Goal: Task Accomplishment & Management: Manage account settings

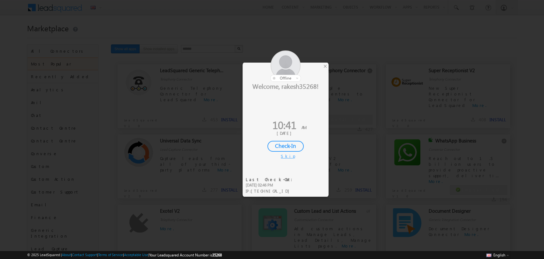
click at [326, 68] on div "×" at bounding box center [325, 66] width 7 height 7
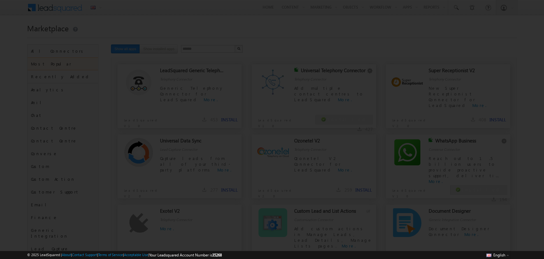
click at [326, 67] on div at bounding box center [272, 129] width 544 height 259
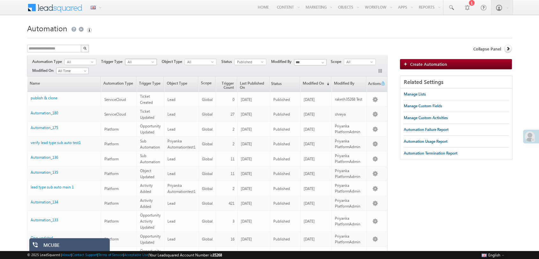
click at [148, 63] on span "All" at bounding box center [138, 62] width 26 height 6
click at [248, 62] on span "Published" at bounding box center [248, 62] width 26 height 6
click at [248, 87] on li "Unpublished" at bounding box center [250, 87] width 31 height 6
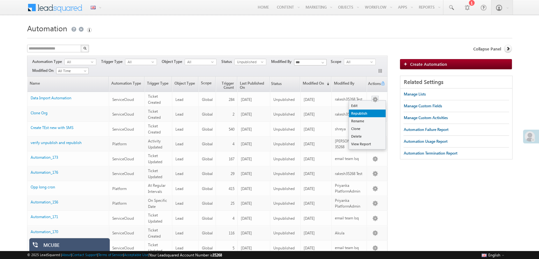
click at [365, 113] on link "Republish" at bounding box center [367, 113] width 37 height 8
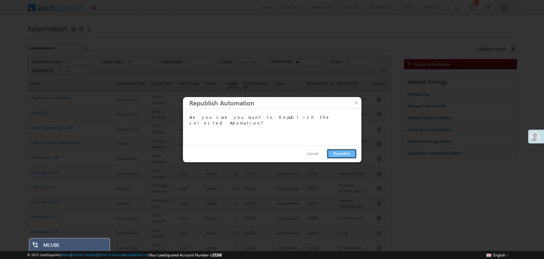
click at [345, 151] on button "Republish" at bounding box center [342, 154] width 30 height 10
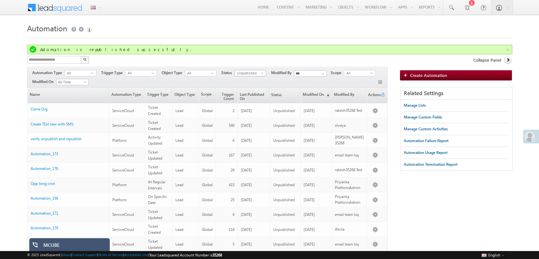
click at [246, 74] on span "Unpublished" at bounding box center [248, 73] width 26 height 6
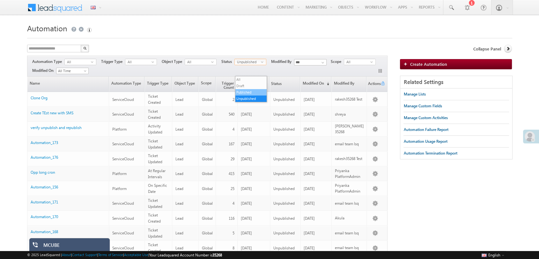
click at [245, 91] on li "Published" at bounding box center [250, 92] width 31 height 6
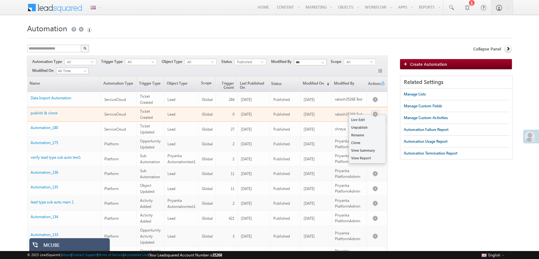
click at [373, 113] on button "button" at bounding box center [375, 114] width 6 height 6
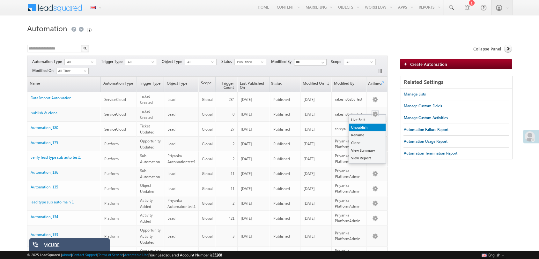
click at [366, 128] on link "Unpublish" at bounding box center [367, 127] width 37 height 8
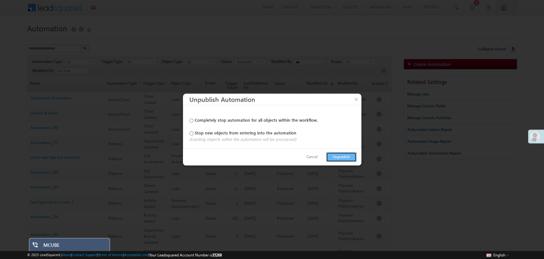
click at [342, 157] on button "Unpublish" at bounding box center [341, 157] width 31 height 10
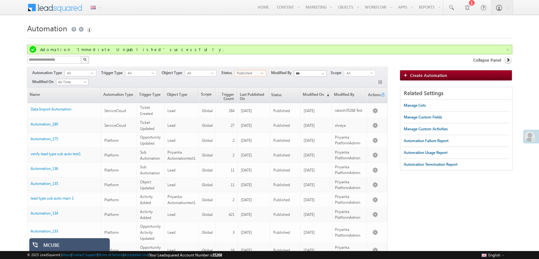
click at [257, 70] on span "Published" at bounding box center [248, 73] width 26 height 6
click at [247, 99] on li "Unpublished" at bounding box center [250, 98] width 31 height 6
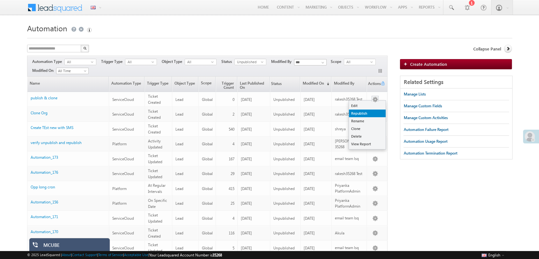
click at [370, 110] on link "Republish" at bounding box center [367, 113] width 37 height 8
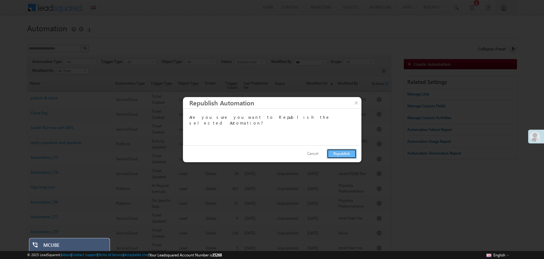
click at [342, 153] on button "Republish" at bounding box center [342, 154] width 30 height 10
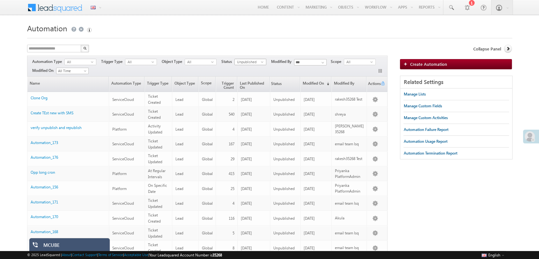
click at [253, 60] on span "Unpublished" at bounding box center [248, 62] width 26 height 6
click at [245, 81] on li "Published" at bounding box center [250, 81] width 31 height 6
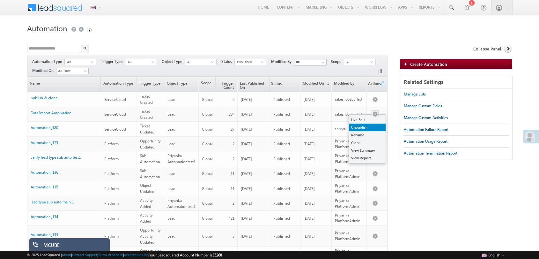
click at [367, 125] on link "Unpublish" at bounding box center [367, 127] width 37 height 8
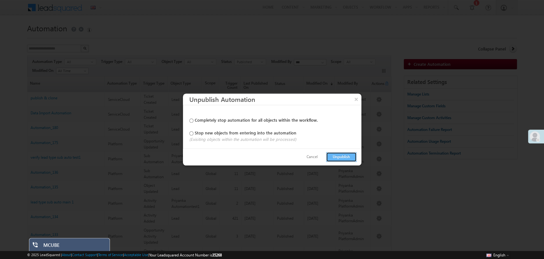
click at [336, 158] on button "Unpublish" at bounding box center [341, 157] width 31 height 10
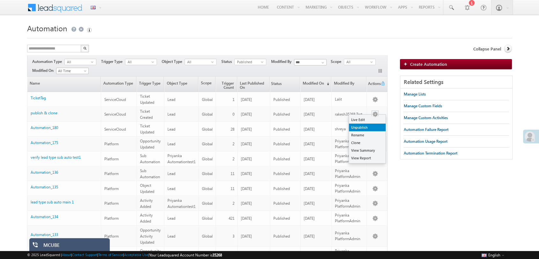
click at [370, 128] on link "Unpublish" at bounding box center [367, 127] width 37 height 8
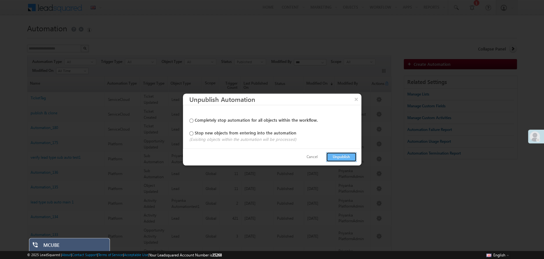
click at [336, 158] on button "Unpublish" at bounding box center [341, 157] width 31 height 10
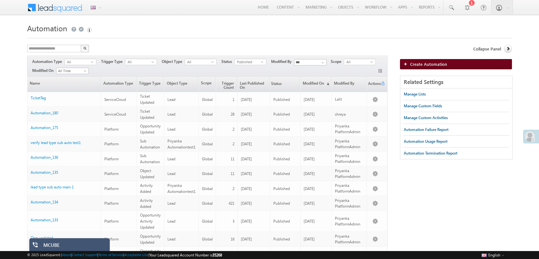
click at [445, 65] on span "Create Automation" at bounding box center [428, 63] width 37 height 5
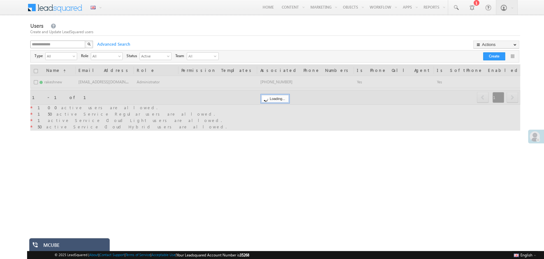
click at [83, 46] on div "X" at bounding box center [62, 45] width 64 height 9
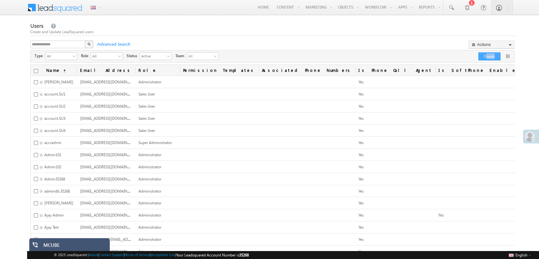
drag, startPoint x: 478, startPoint y: 61, endPoint x: 483, endPoint y: 58, distance: 6.2
click at [483, 58] on div "**********" at bounding box center [272, 56] width 484 height 12
click at [483, 58] on button "Create" at bounding box center [489, 56] width 22 height 8
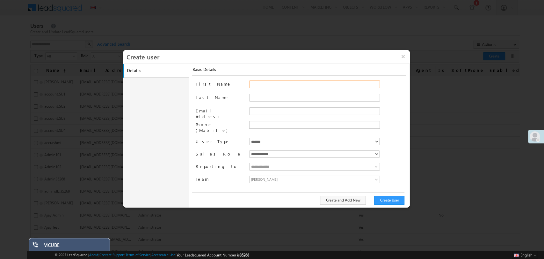
click at [279, 85] on input "First Name" at bounding box center [314, 84] width 131 height 8
type input "******"
click at [268, 112] on input "Email Address" at bounding box center [314, 111] width 131 height 8
type input "**********"
click at [285, 150] on select "**********" at bounding box center [314, 153] width 130 height 7
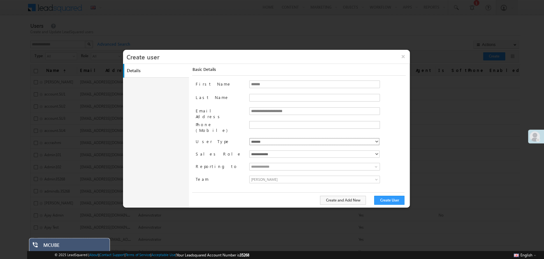
click at [272, 138] on select "**********" at bounding box center [314, 141] width 130 height 7
select select "*"
click at [249, 138] on select "**********" at bounding box center [314, 141] width 130 height 7
type input "**********"
click at [263, 150] on select "**********" at bounding box center [314, 153] width 130 height 7
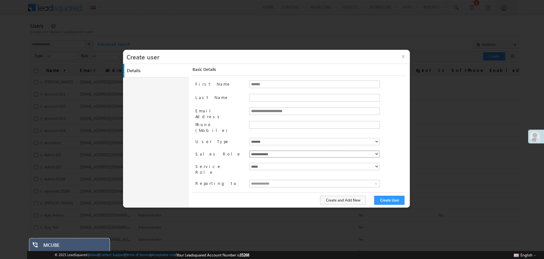
click at [263, 150] on select "**********" at bounding box center [314, 153] width 130 height 7
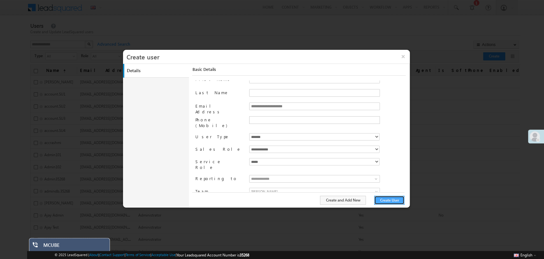
click at [385, 197] on button "Create User" at bounding box center [389, 200] width 30 height 9
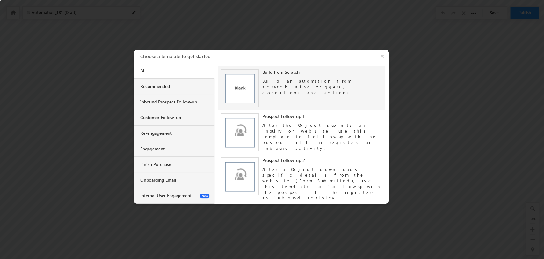
click at [252, 79] on img at bounding box center [240, 88] width 38 height 38
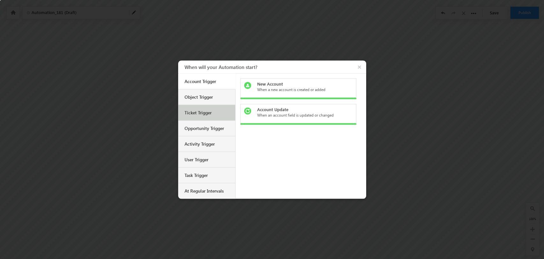
click at [200, 114] on div "Ticket Trigger" at bounding box center [208, 112] width 46 height 6
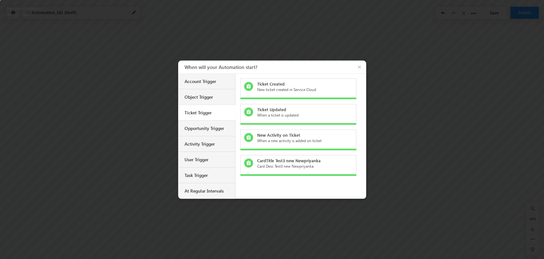
click at [282, 88] on div "New ticket created in Service Cloud" at bounding box center [302, 89] width 90 height 6
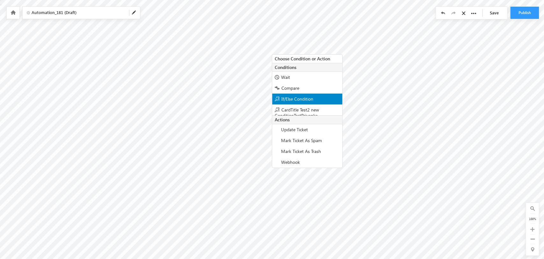
click at [293, 102] on div "If/Else Condition" at bounding box center [307, 98] width 70 height 11
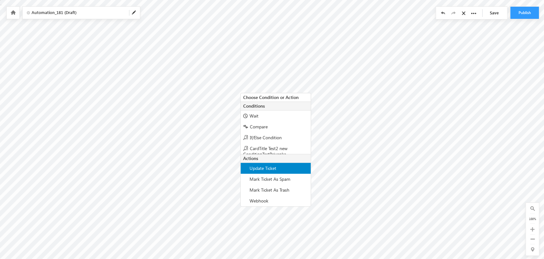
click at [268, 168] on span "Update Ticket" at bounding box center [263, 168] width 27 height 6
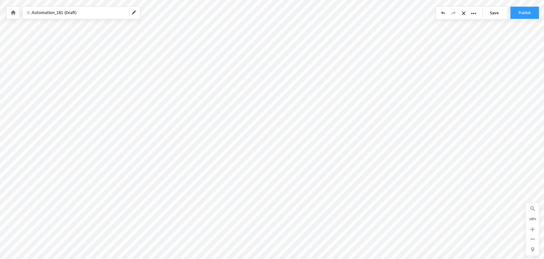
click at [133, 14] on span at bounding box center [134, 12] width 5 height 5
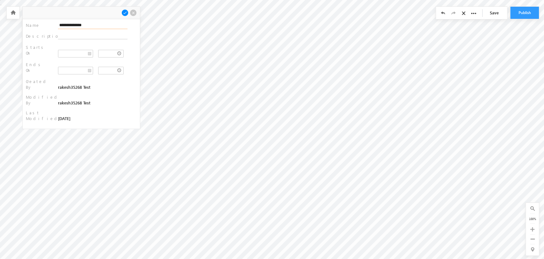
click at [90, 23] on input "**********" at bounding box center [93, 25] width 70 height 7
type input "**********"
click at [497, 15] on link "Save" at bounding box center [496, 13] width 22 height 12
click at [519, 14] on button "Publish" at bounding box center [525, 13] width 29 height 12
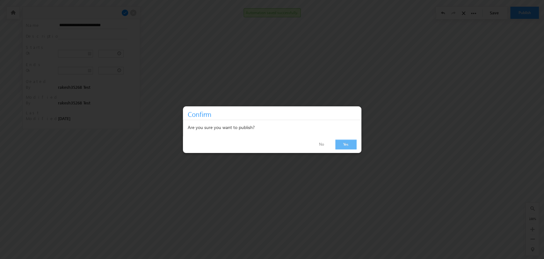
click at [350, 144] on link "Yes" at bounding box center [346, 144] width 21 height 10
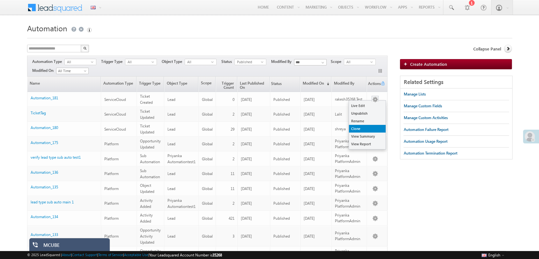
click at [364, 128] on link "Clone" at bounding box center [367, 129] width 37 height 8
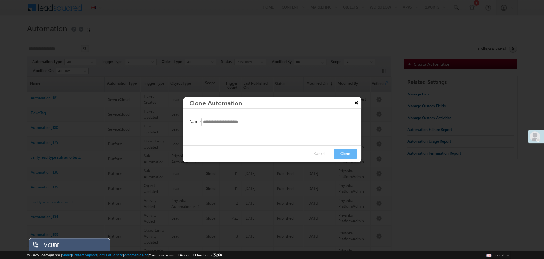
click at [357, 105] on button "×" at bounding box center [357, 102] width 10 height 11
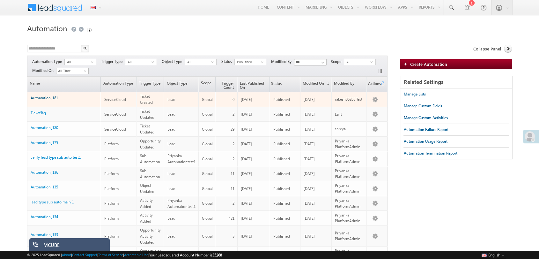
click at [53, 99] on link "Automation_181" at bounding box center [44, 97] width 27 height 5
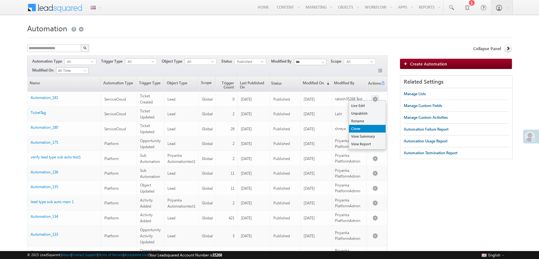
click at [367, 131] on link "Clone" at bounding box center [367, 129] width 37 height 8
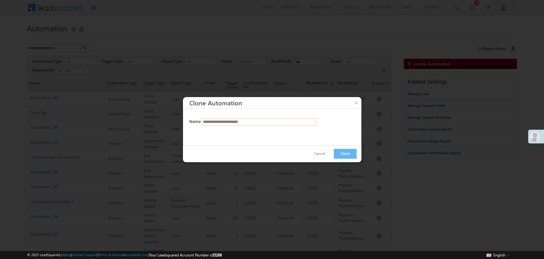
click at [269, 122] on input "**********" at bounding box center [259, 122] width 115 height 8
drag, startPoint x: 234, startPoint y: 122, endPoint x: 153, endPoint y: 129, distance: 81.7
click at [153, 129] on body "Menu English English Española latina हिंदी Bahasa Indonesia Português Tiếng Việ…" at bounding box center [272, 205] width 544 height 411
type input "**********"
click at [352, 157] on button "Clone" at bounding box center [345, 154] width 23 height 10
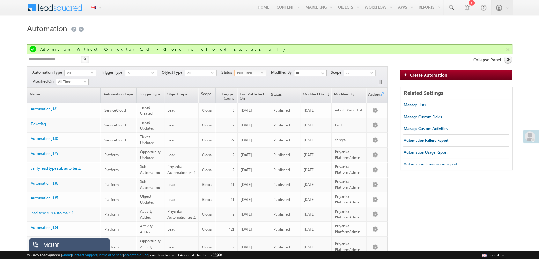
click at [248, 75] on span "Published" at bounding box center [248, 73] width 26 height 6
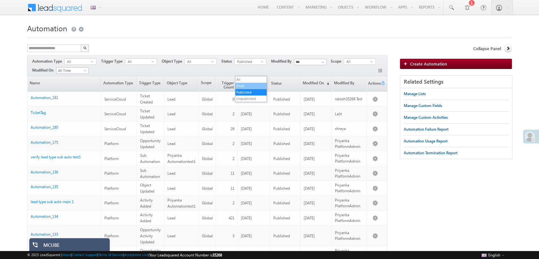
click at [242, 85] on li "Draft" at bounding box center [250, 86] width 31 height 6
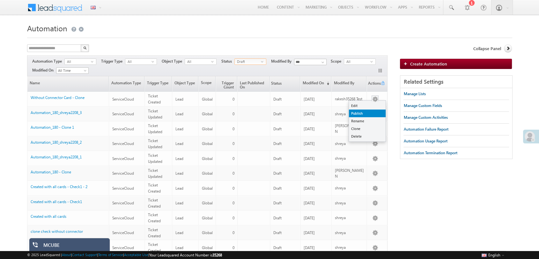
click at [372, 115] on link "Publish" at bounding box center [367, 113] width 37 height 8
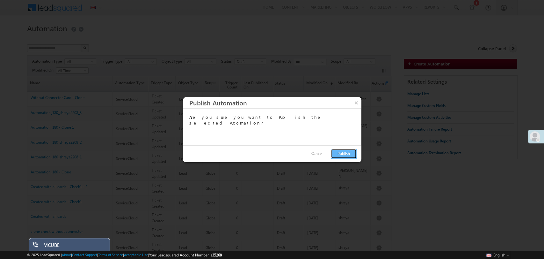
click at [352, 150] on button "Publish" at bounding box center [344, 154] width 26 height 10
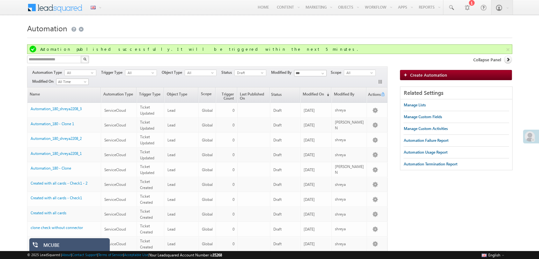
click at [251, 76] on div "Draft select *" at bounding box center [250, 74] width 32 height 8
click at [248, 74] on span "Draft" at bounding box center [248, 73] width 26 height 6
click at [247, 78] on li "All" at bounding box center [250, 79] width 31 height 6
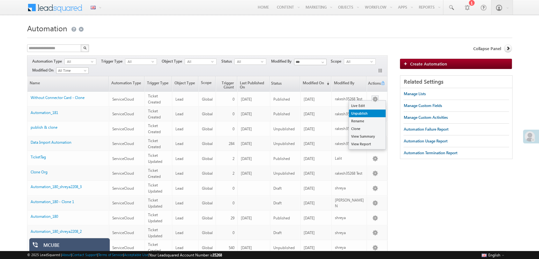
click at [370, 115] on link "Unpublish" at bounding box center [367, 113] width 37 height 8
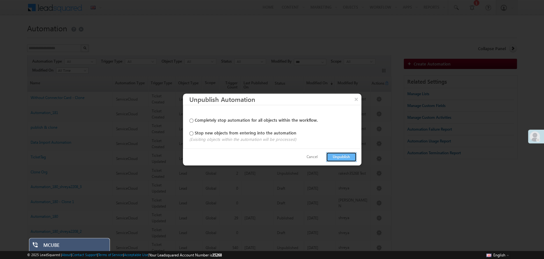
click at [347, 156] on button "Unpublish" at bounding box center [341, 157] width 31 height 10
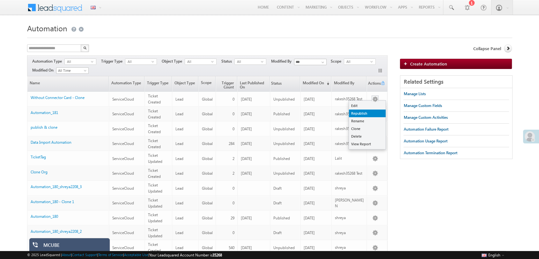
click at [369, 111] on link "Republish" at bounding box center [367, 113] width 37 height 8
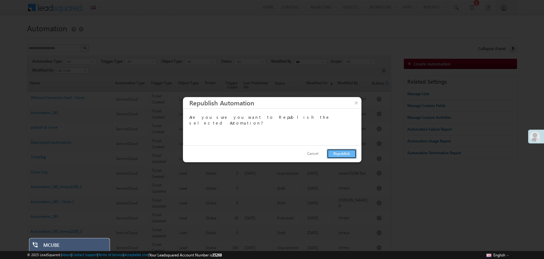
click at [350, 150] on button "Republish" at bounding box center [342, 154] width 30 height 10
